Goal: Task Accomplishment & Management: Use online tool/utility

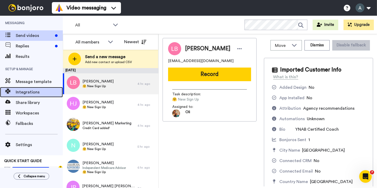
click at [44, 93] on span "Integrations" at bounding box center [39, 92] width 47 height 6
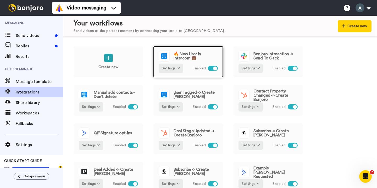
click at [186, 56] on span "🔥 New User in Intercom 🐻" at bounding box center [195, 56] width 44 height 8
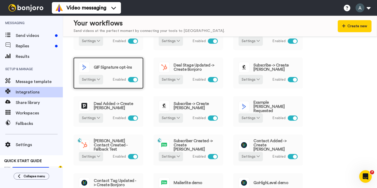
click at [97, 68] on span "GIF Signature opt-ins" at bounding box center [113, 67] width 38 height 4
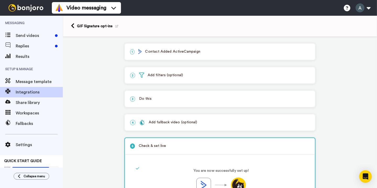
click at [192, 55] on div "1 Contact Added ActiveCampaign" at bounding box center [220, 52] width 190 height 16
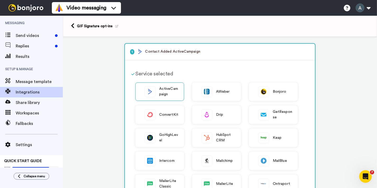
click at [192, 55] on div "1 Contact Added ActiveCampaign" at bounding box center [220, 52] width 190 height 16
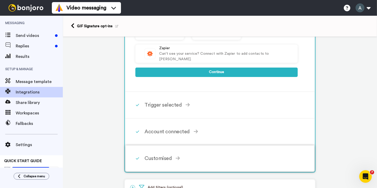
click at [179, 148] on div "Customised Mailing List Select a mailing list... Filter contacts by mailing lis…" at bounding box center [219, 158] width 189 height 26
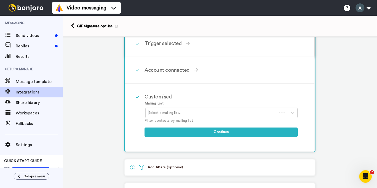
scroll to position [16, 0]
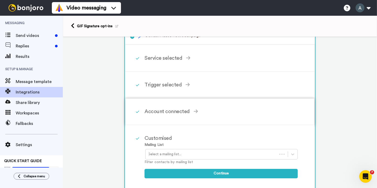
click at [186, 106] on div "Account connected Select the account you want to use to continue ActiveCampaign…" at bounding box center [226, 112] width 165 height 16
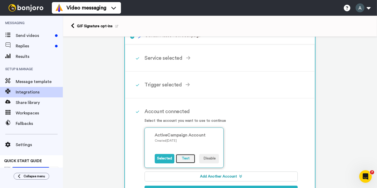
click at [184, 157] on button "Test" at bounding box center [186, 158] width 20 height 9
click at [183, 157] on button "Test" at bounding box center [186, 158] width 20 height 9
click at [189, 157] on button "Test" at bounding box center [186, 158] width 20 height 9
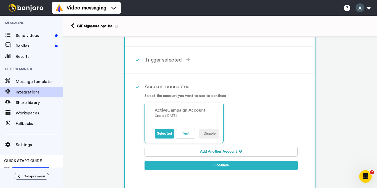
scroll to position [43, 0]
